Goal: Task Accomplishment & Management: Manage account settings

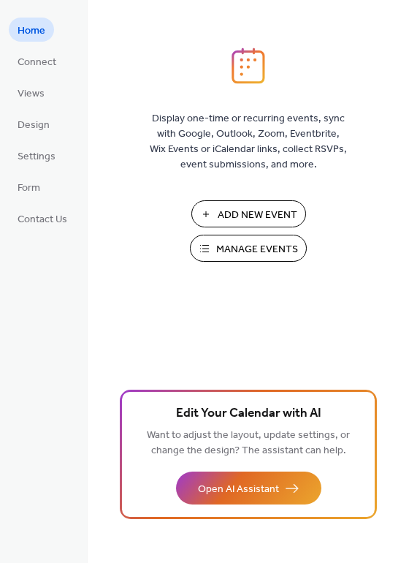
click at [240, 251] on span "Manage Events" at bounding box center [257, 249] width 82 height 15
click at [227, 243] on span "Manage Events" at bounding box center [257, 249] width 82 height 15
click at [279, 261] on button "Manage Events" at bounding box center [248, 248] width 117 height 27
click at [251, 255] on span "Manage Events" at bounding box center [257, 249] width 82 height 15
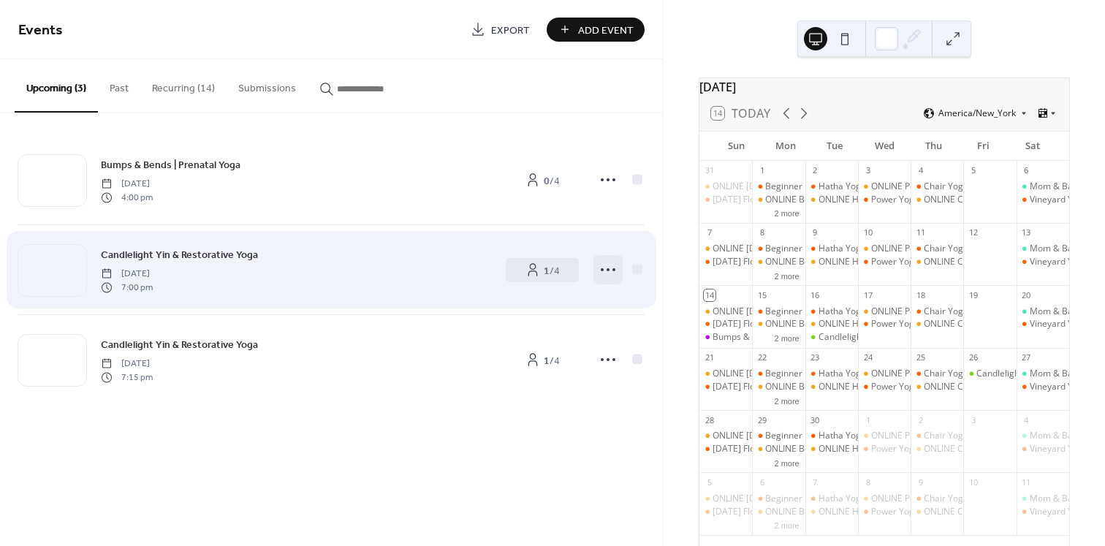
click at [600, 274] on icon at bounding box center [607, 269] width 23 height 23
click at [548, 265] on span "1 / 4" at bounding box center [552, 270] width 16 height 15
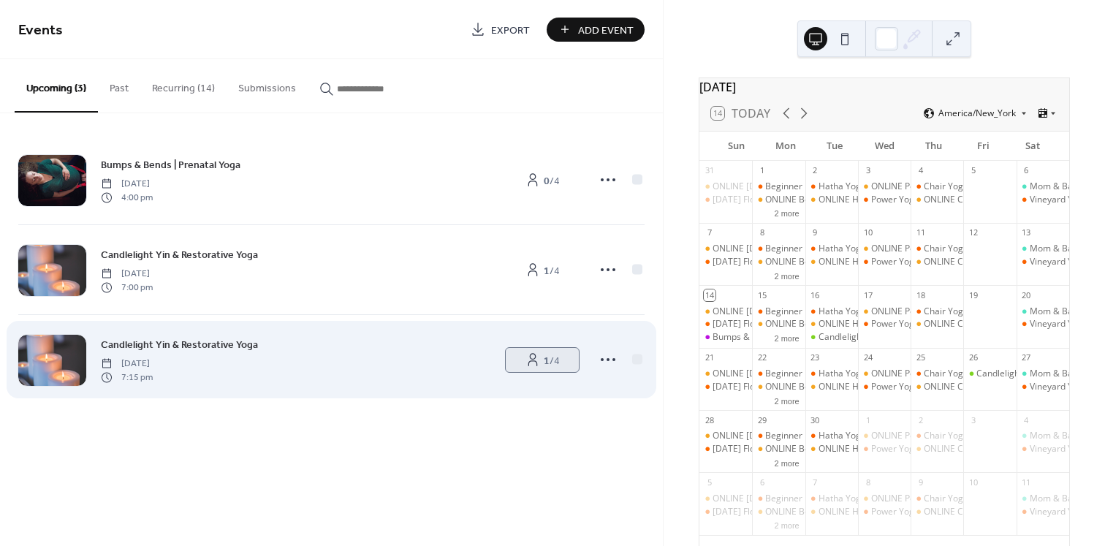
click at [546, 353] on b "1" at bounding box center [547, 361] width 6 height 20
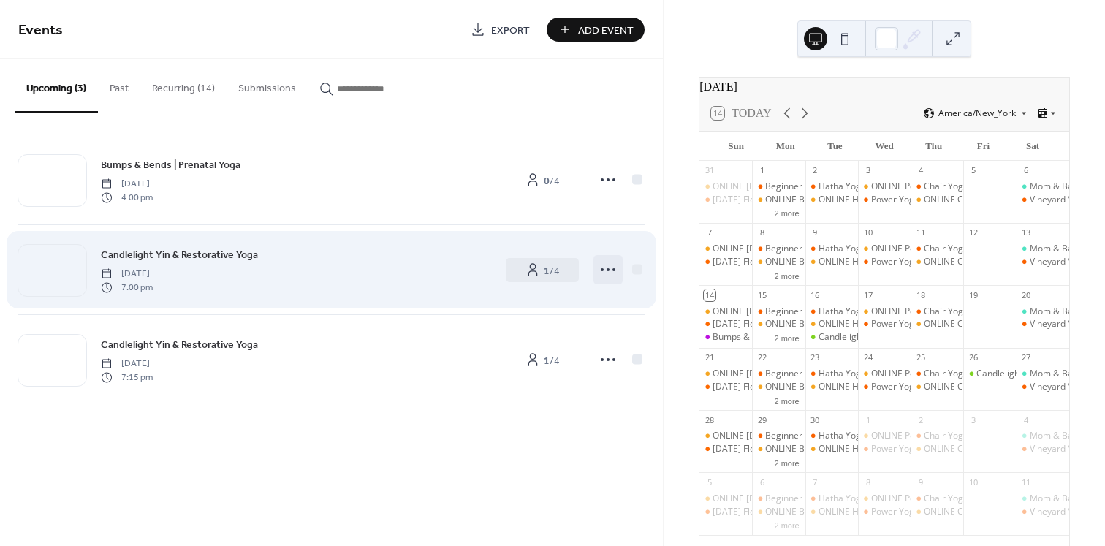
click at [607, 267] on icon at bounding box center [607, 269] width 23 height 23
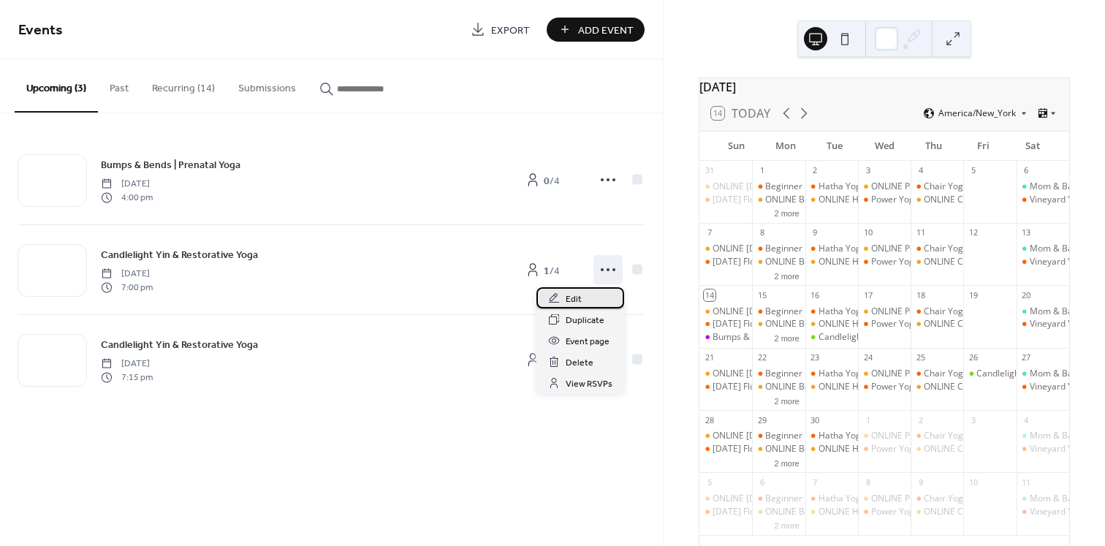
click at [588, 294] on div "Edit" at bounding box center [581, 297] width 88 height 21
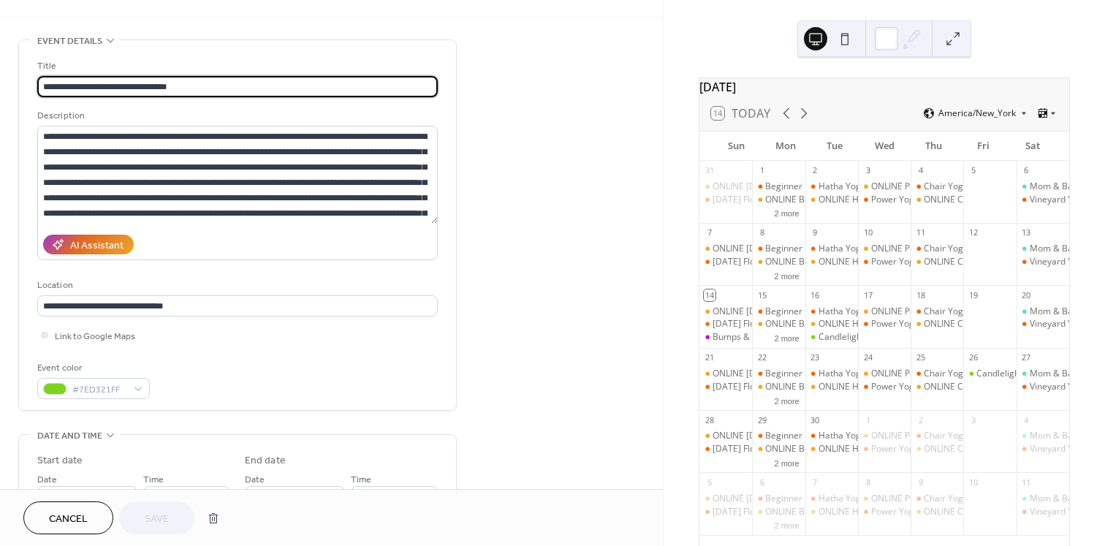
scroll to position [735, 0]
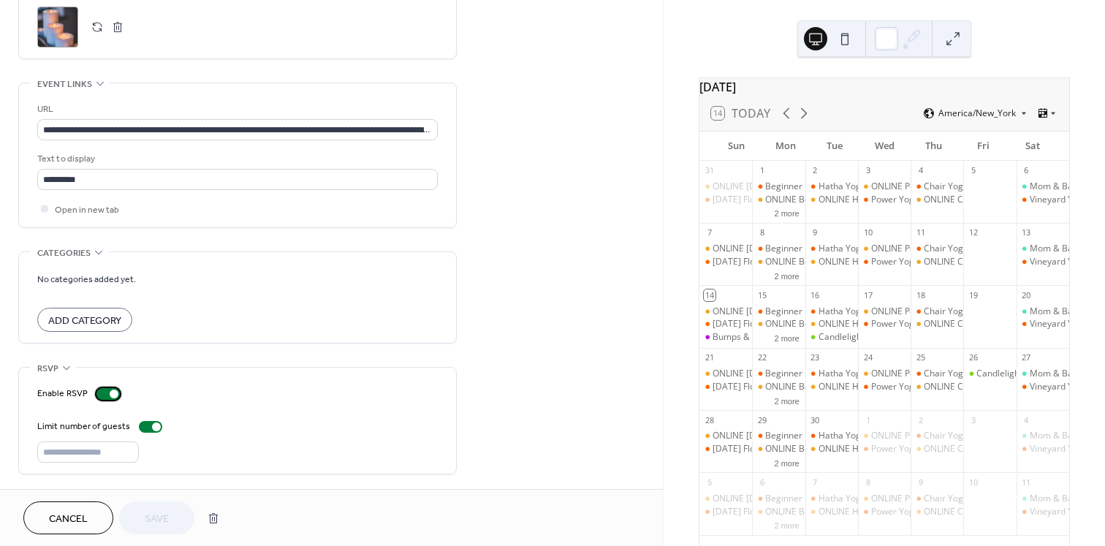
click at [103, 399] on label "Enable RSVP" at bounding box center [81, 393] width 88 height 15
click at [165, 512] on span "Save" at bounding box center [157, 519] width 24 height 15
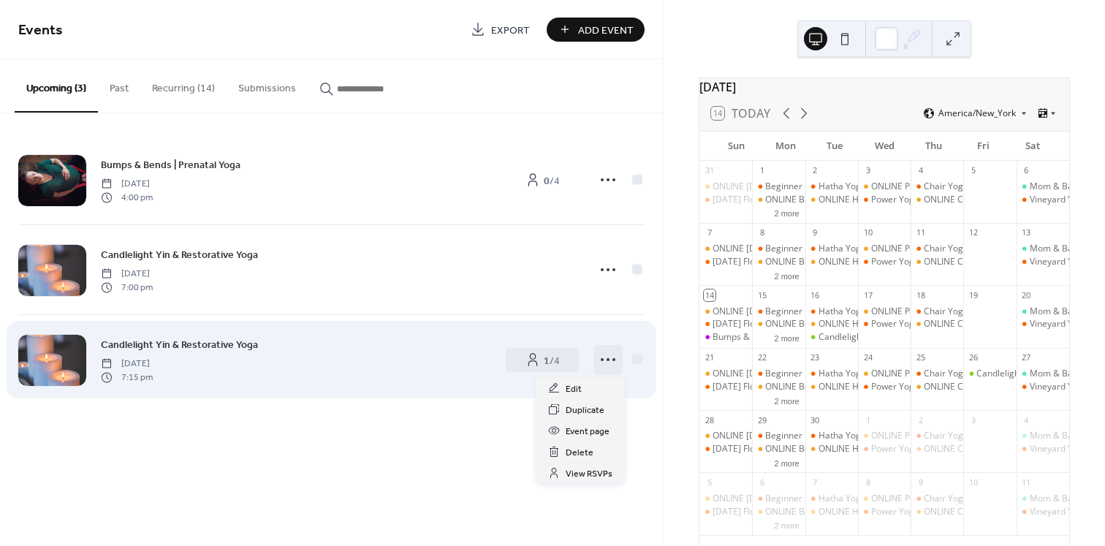
click at [603, 357] on icon at bounding box center [607, 359] width 23 height 23
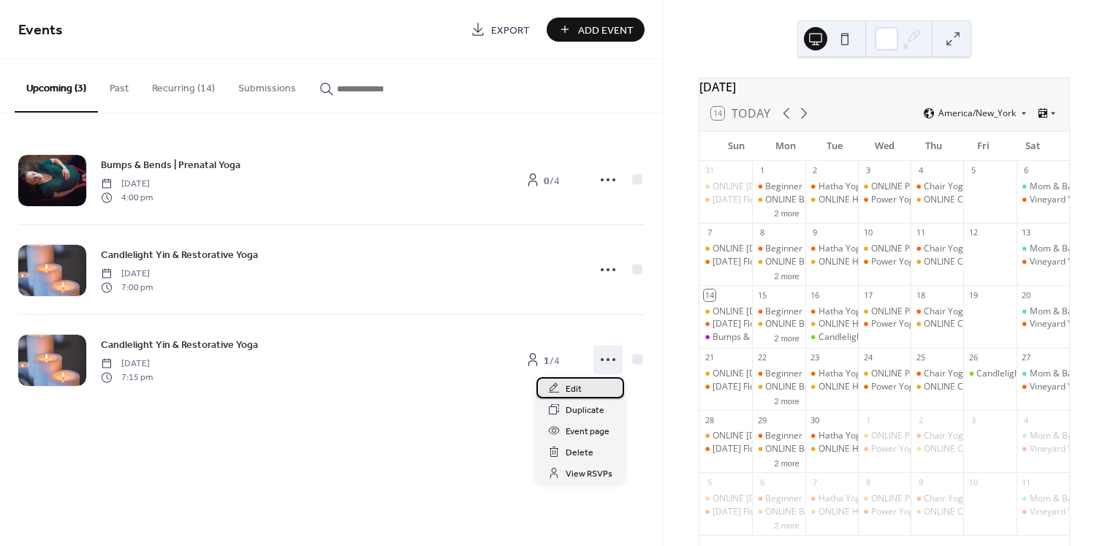
click at [582, 384] on div "Edit" at bounding box center [581, 387] width 88 height 21
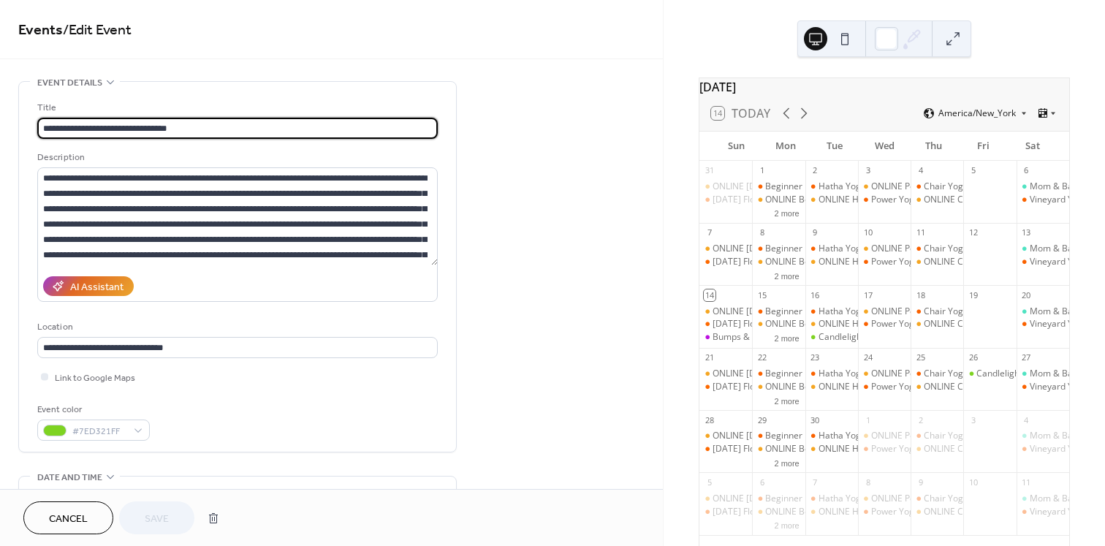
scroll to position [735, 0]
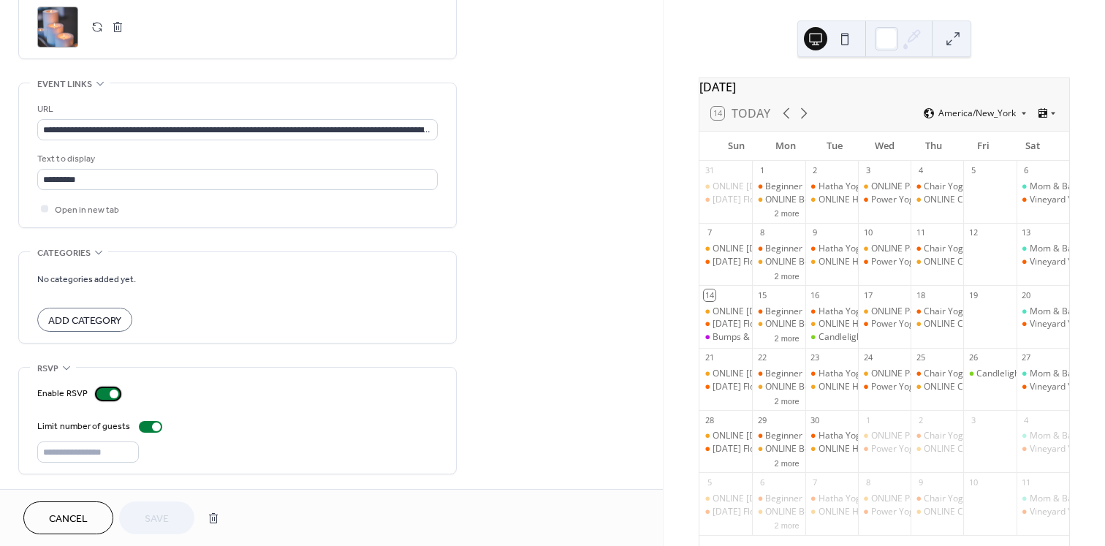
click at [105, 398] on div at bounding box center [107, 394] width 23 height 12
click at [149, 512] on span "Save" at bounding box center [157, 519] width 24 height 15
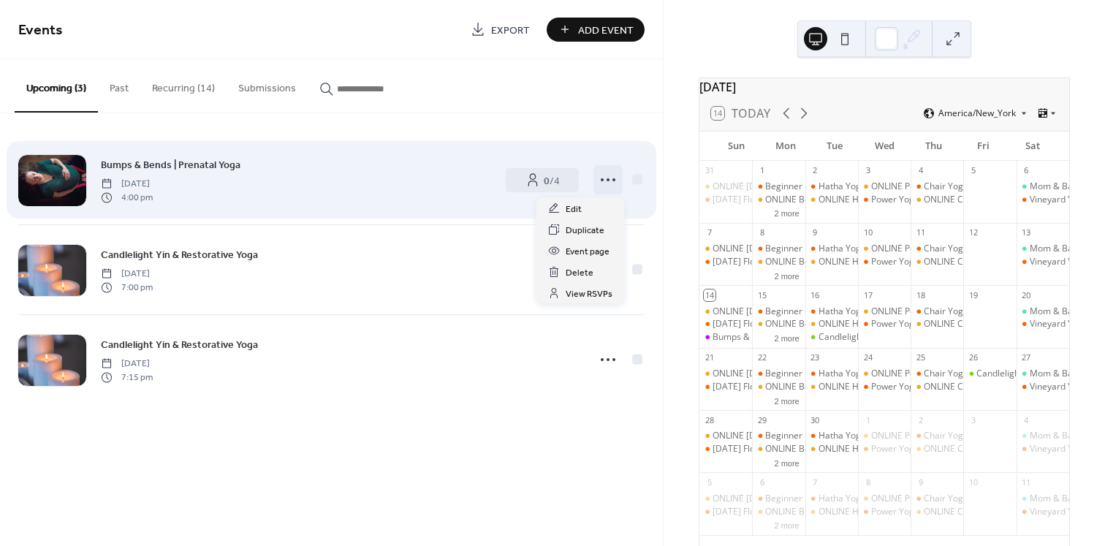
click at [608, 176] on icon at bounding box center [607, 179] width 23 height 23
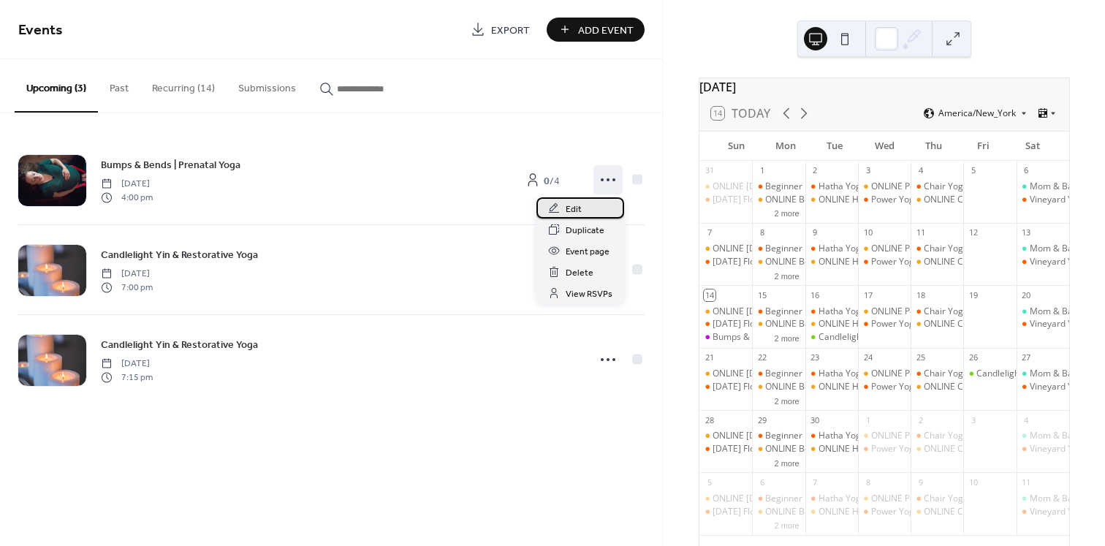
click at [587, 214] on div "Edit" at bounding box center [581, 207] width 88 height 21
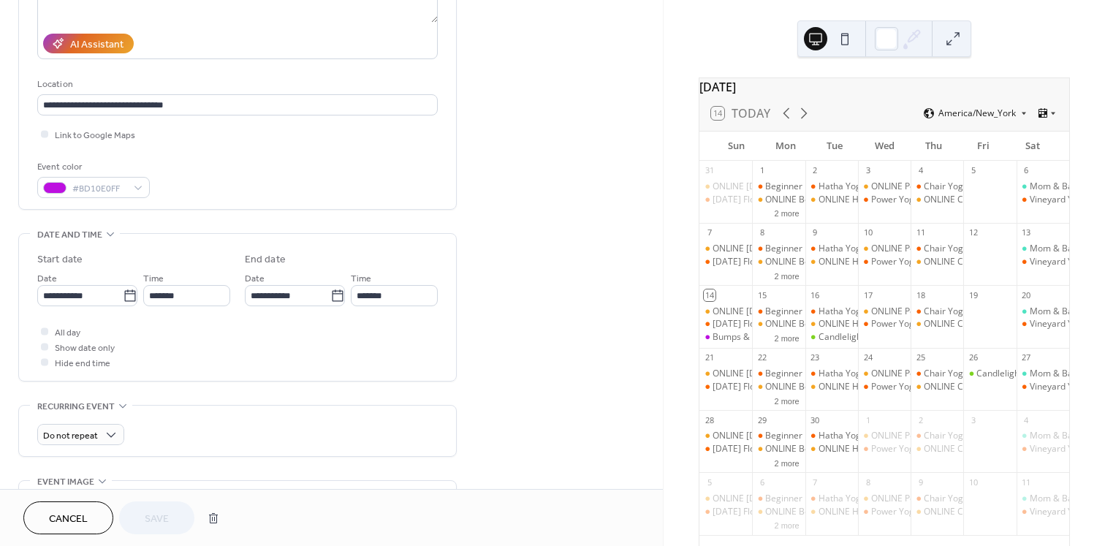
scroll to position [735, 0]
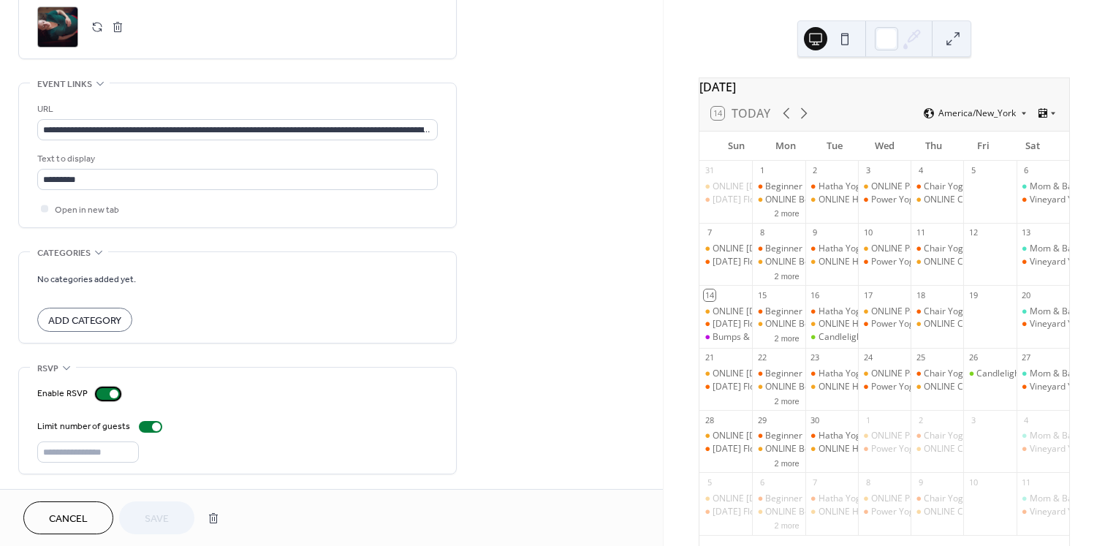
click at [102, 393] on div at bounding box center [107, 394] width 23 height 12
click at [113, 390] on div at bounding box center [107, 394] width 23 height 12
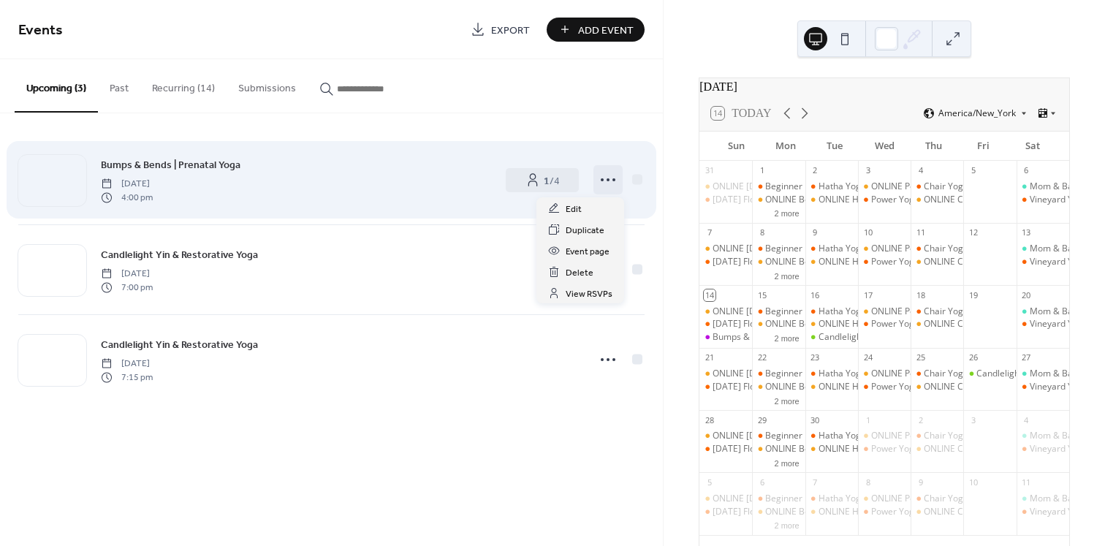
click at [611, 179] on icon at bounding box center [607, 179] width 23 height 23
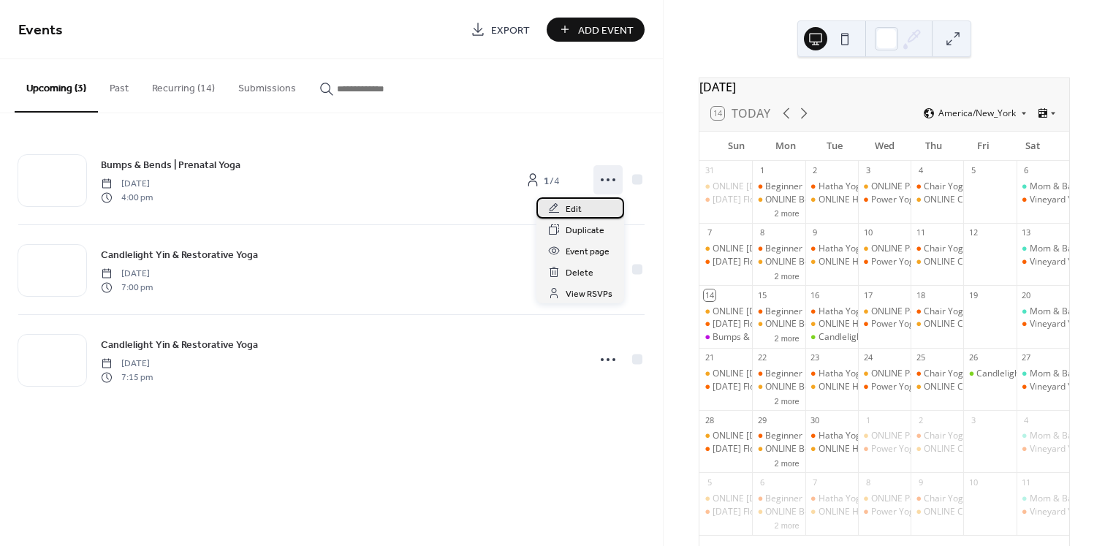
click at [588, 213] on div "Edit" at bounding box center [581, 207] width 88 height 21
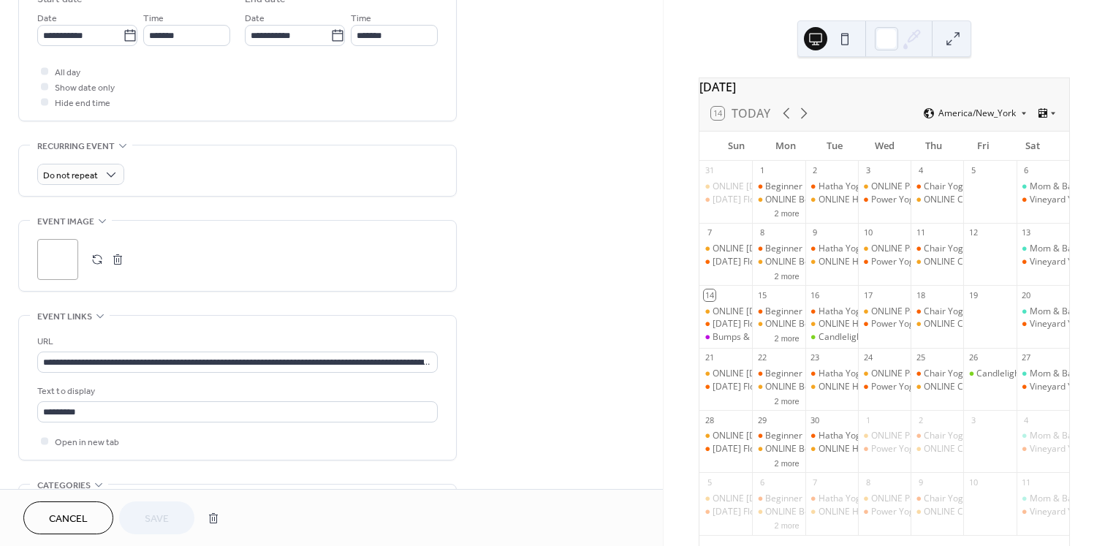
scroll to position [735, 0]
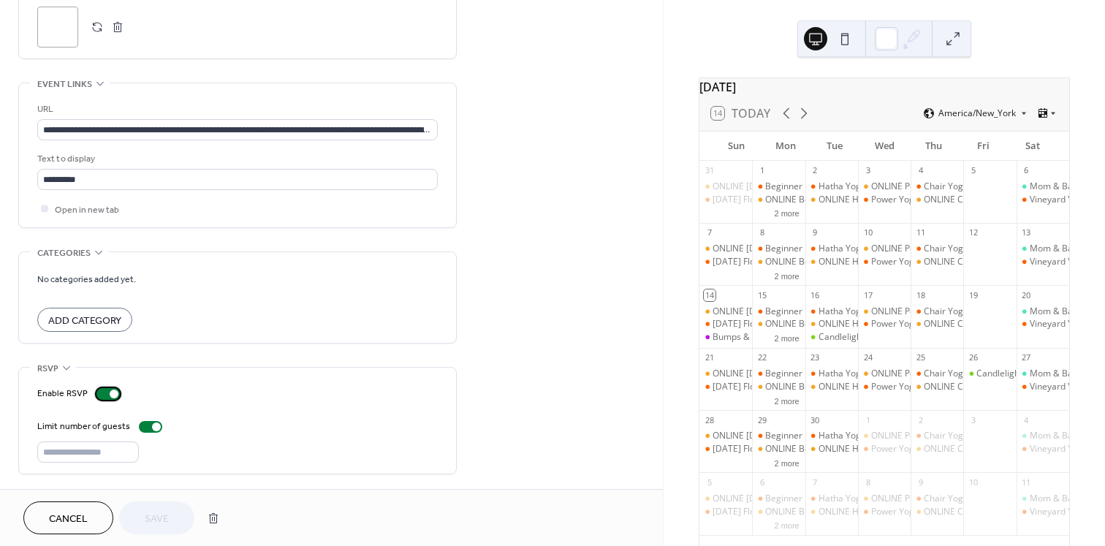
click at [107, 393] on div at bounding box center [107, 394] width 23 height 12
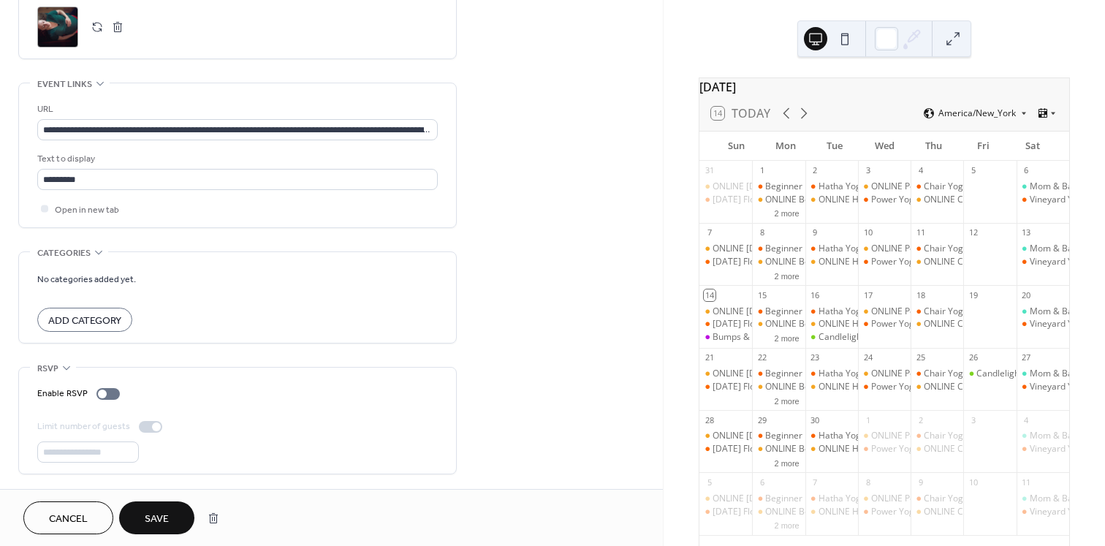
click at [145, 520] on span "Save" at bounding box center [157, 519] width 24 height 15
